Goal: Task Accomplishment & Management: Use online tool/utility

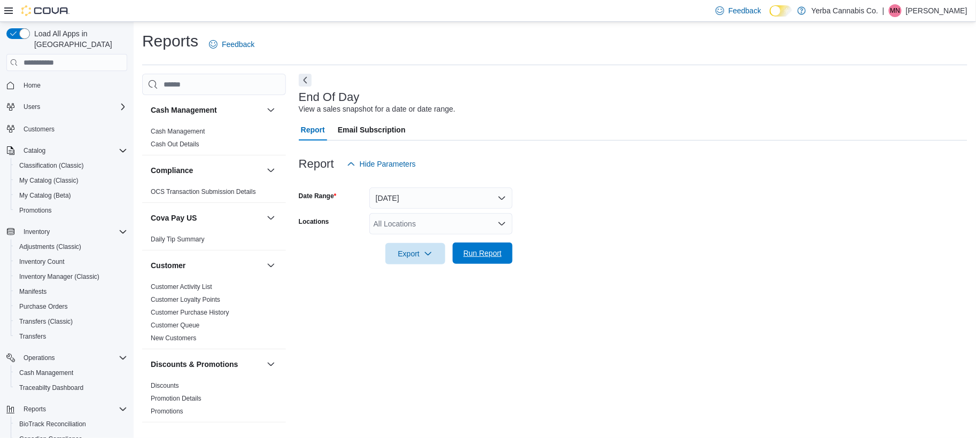
click at [491, 248] on span "Run Report" at bounding box center [482, 253] width 38 height 11
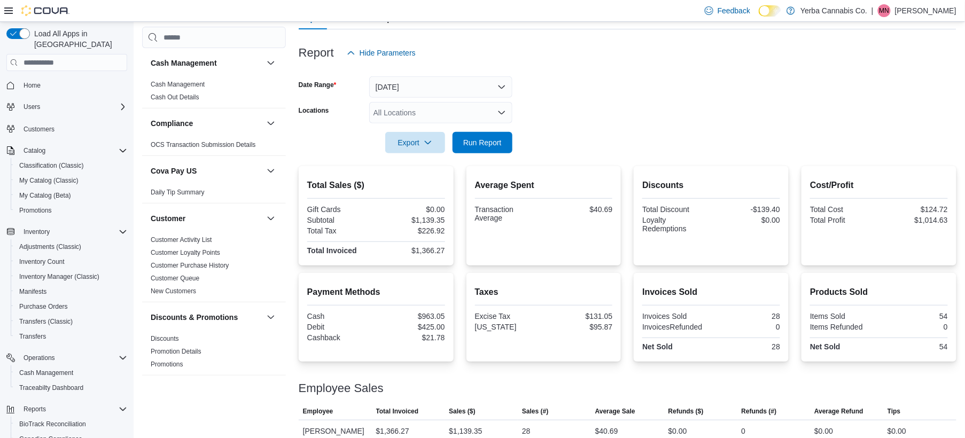
scroll to position [125, 0]
